Goal: Information Seeking & Learning: Compare options

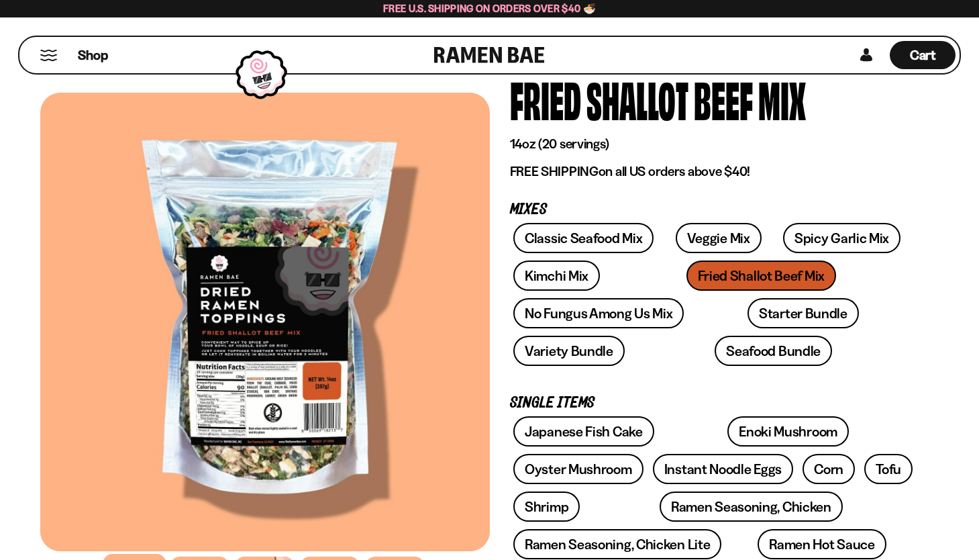
scroll to position [89, 0]
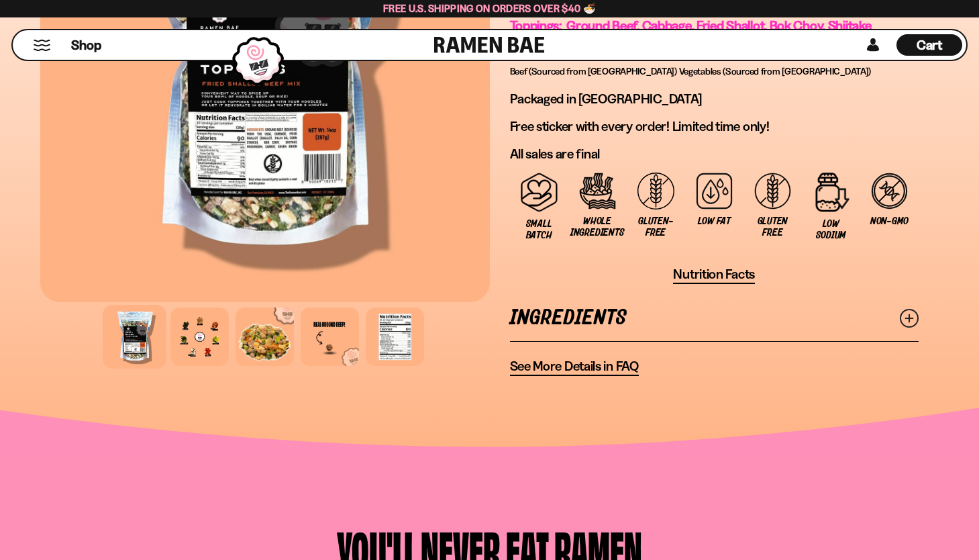
scroll to position [1082, 0]
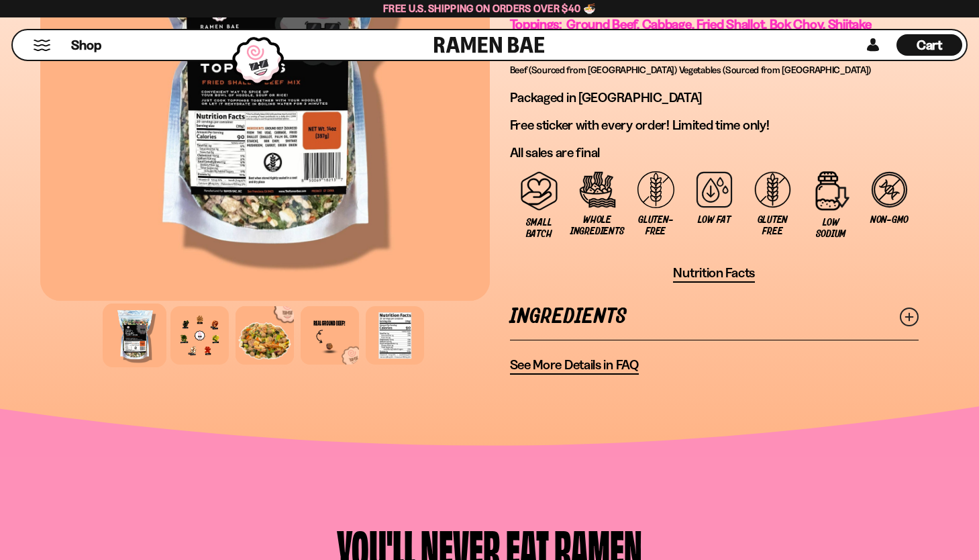
click at [724, 281] on span "Nutrition Facts" at bounding box center [714, 272] width 82 height 17
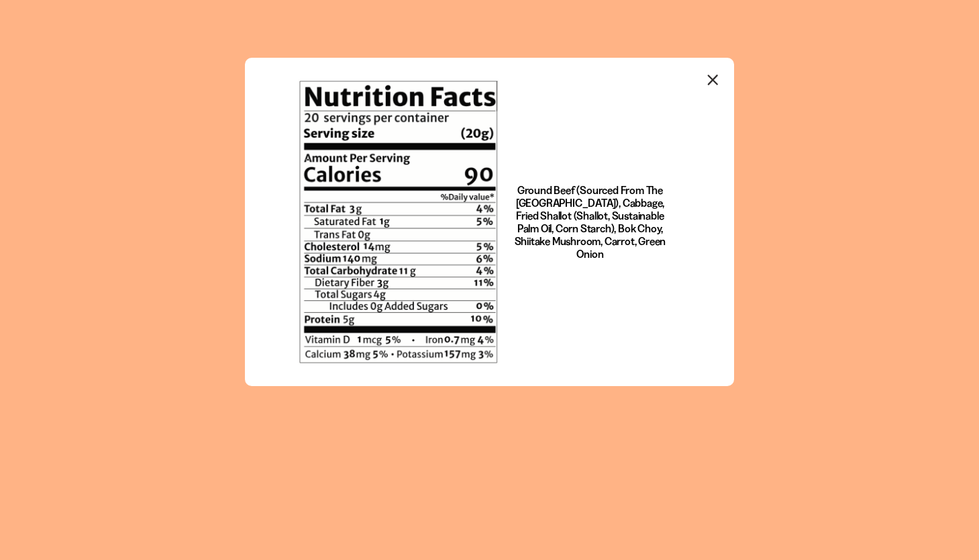
click at [716, 79] on icon "Close modal" at bounding box center [713, 80] width 20 height 20
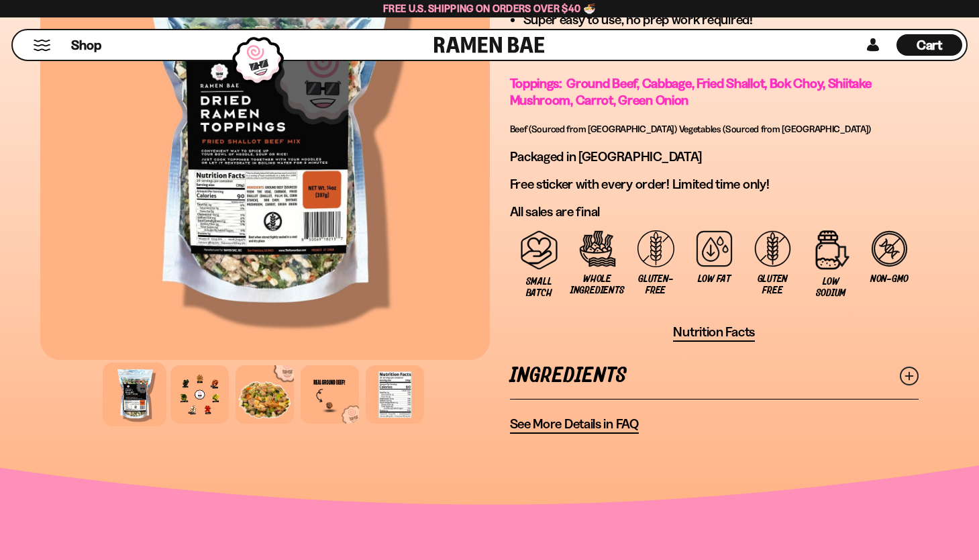
scroll to position [1025, 0]
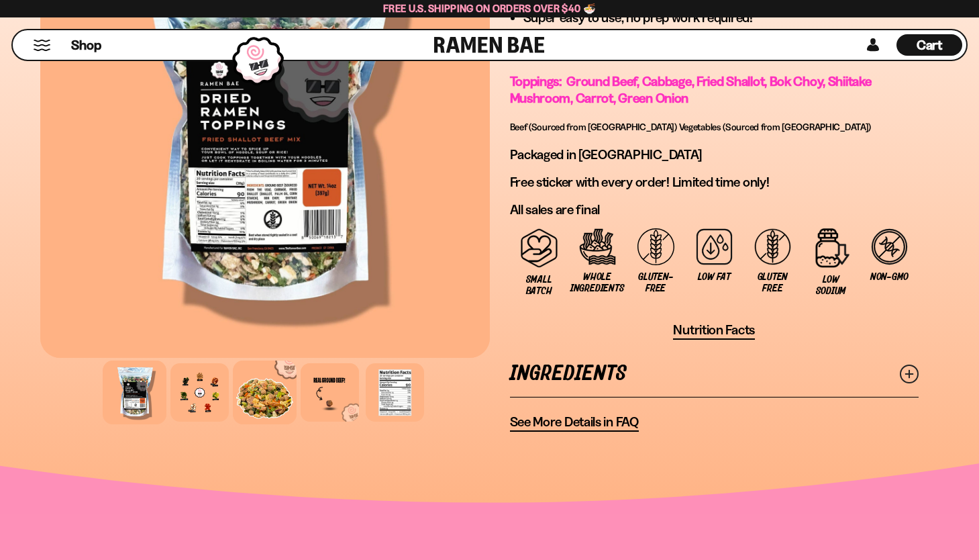
click at [262, 409] on div at bounding box center [265, 392] width 64 height 64
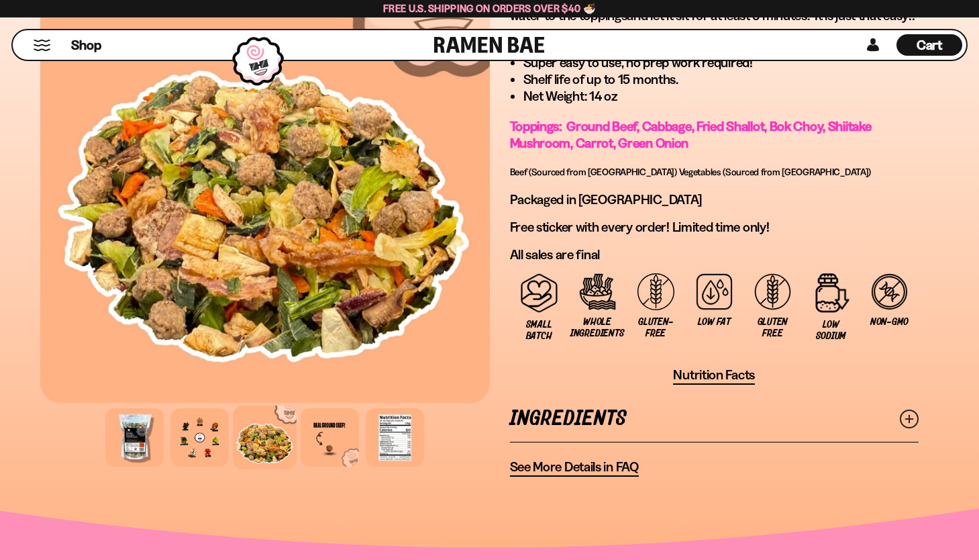
scroll to position [976, 0]
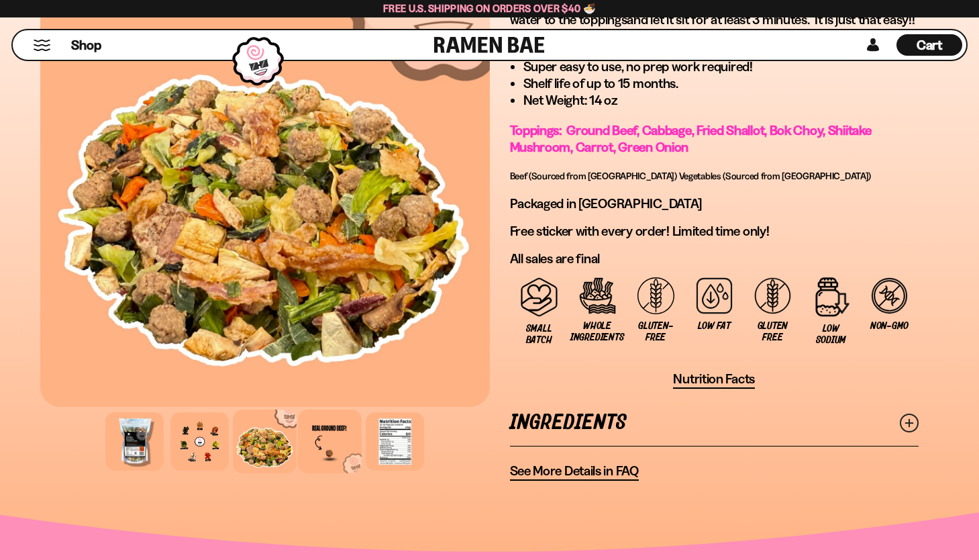
click at [330, 450] on div at bounding box center [330, 441] width 64 height 64
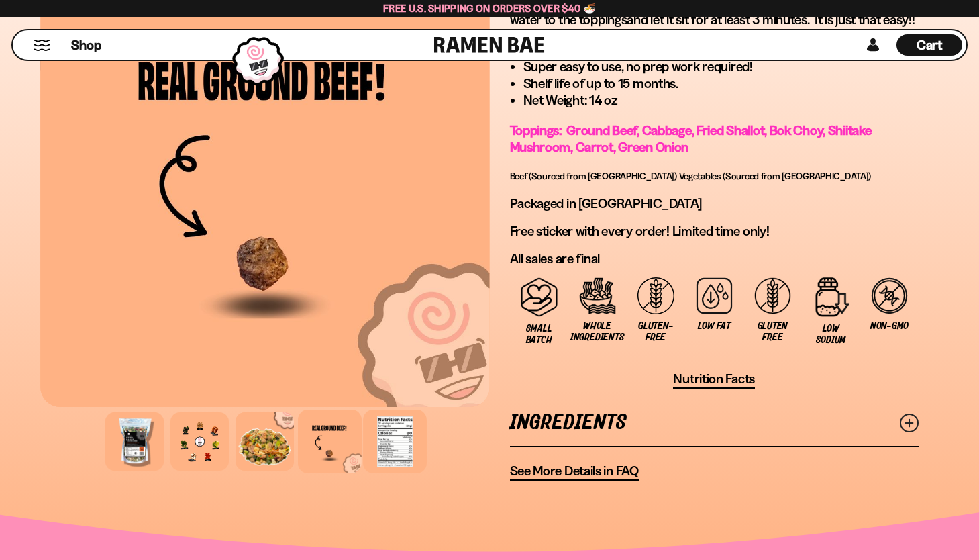
click at [396, 454] on div at bounding box center [395, 441] width 64 height 64
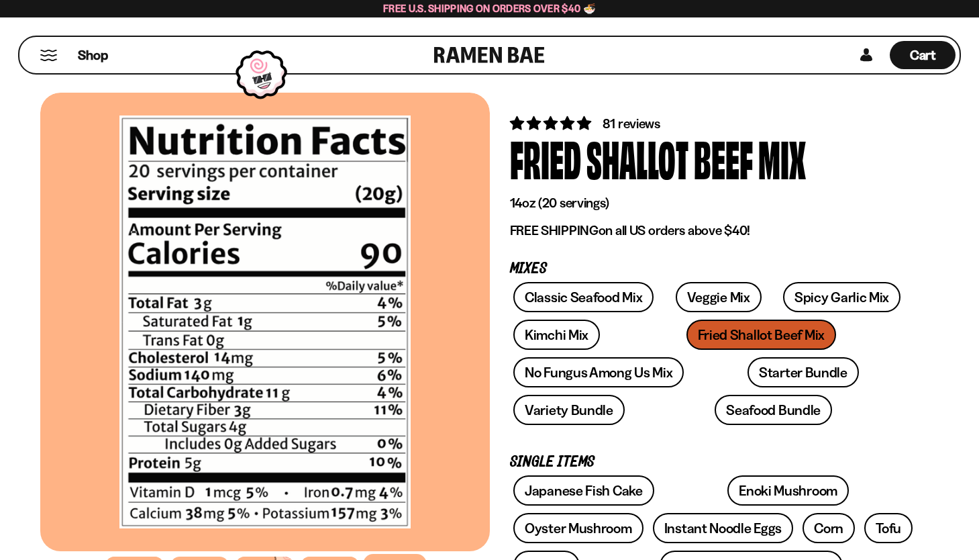
scroll to position [28, 0]
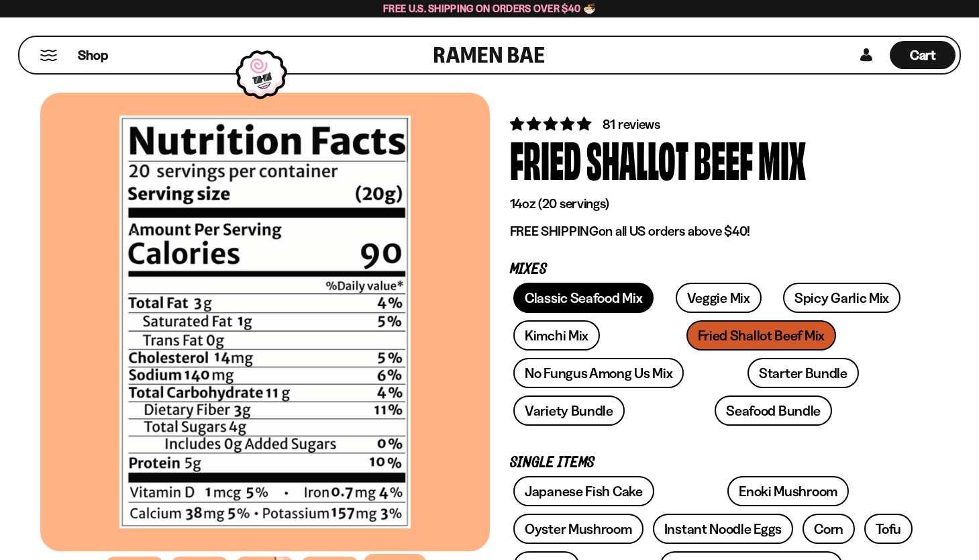
click at [605, 296] on link "Classic Seafood Mix" at bounding box center [583, 298] width 140 height 30
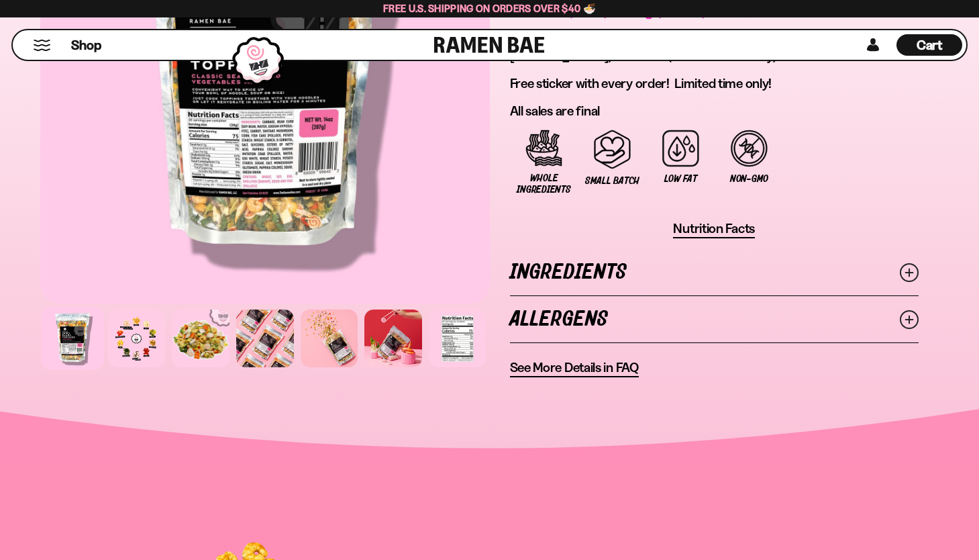
scroll to position [1060, 0]
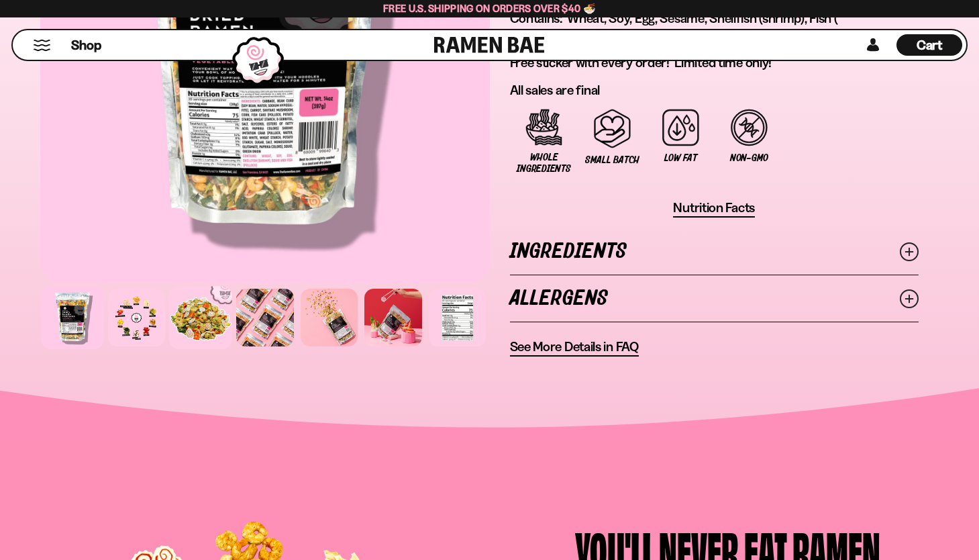
click at [204, 299] on div at bounding box center [200, 318] width 62 height 62
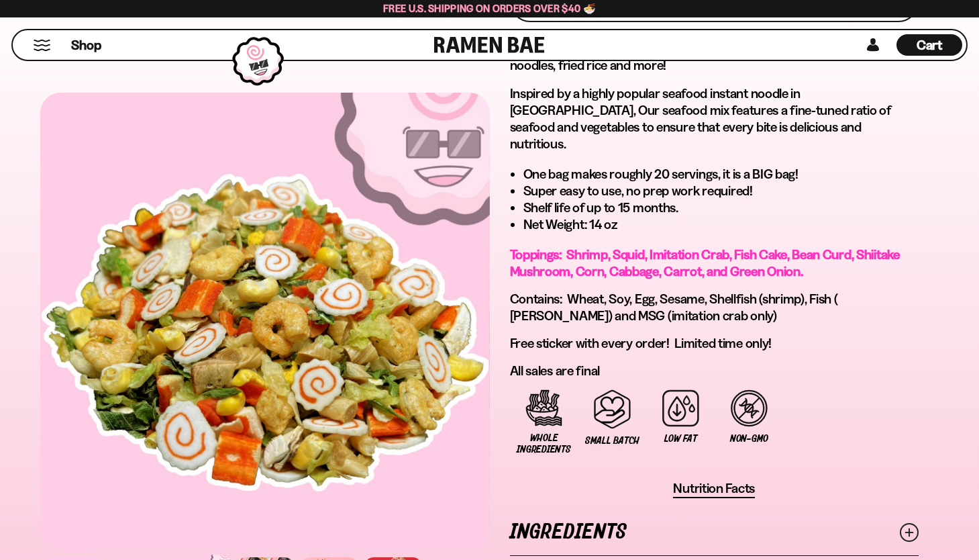
scroll to position [774, 0]
